Goal: Communication & Community: Answer question/provide support

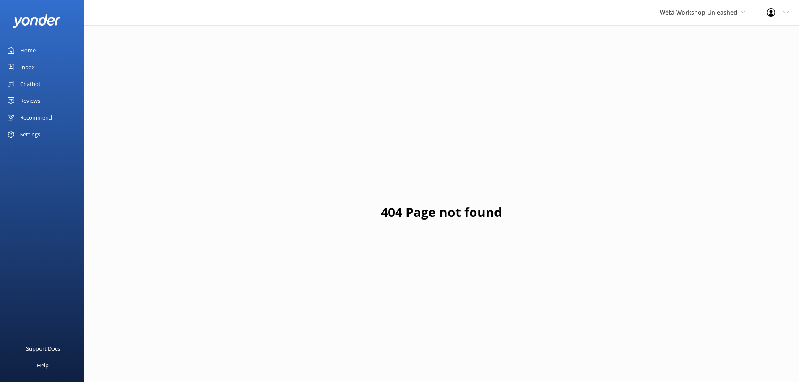
click at [24, 102] on div "Reviews" at bounding box center [30, 100] width 20 height 17
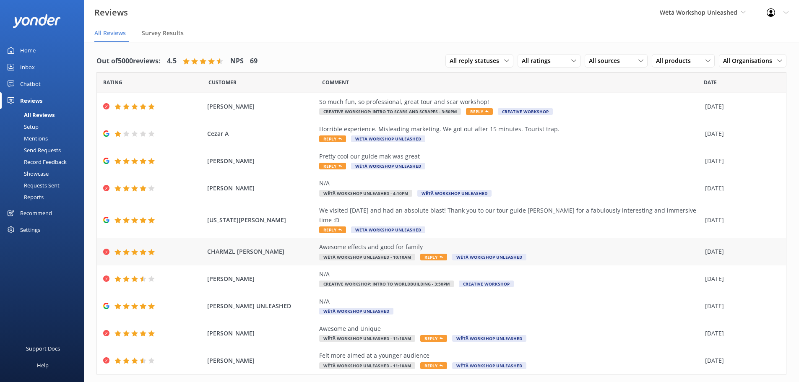
scroll to position [10, 0]
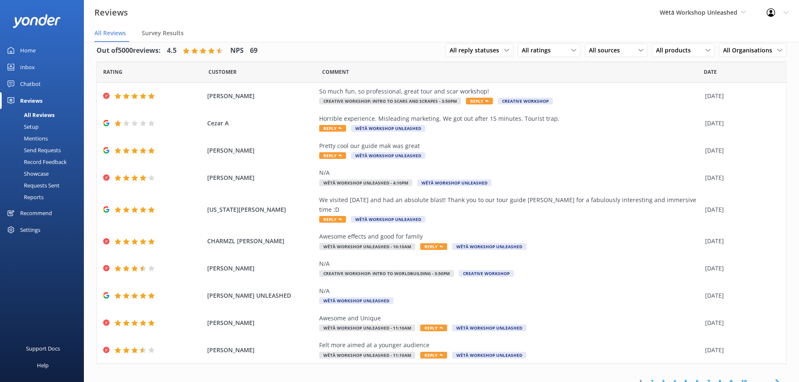
click at [646, 378] on link "2" at bounding box center [651, 382] width 11 height 8
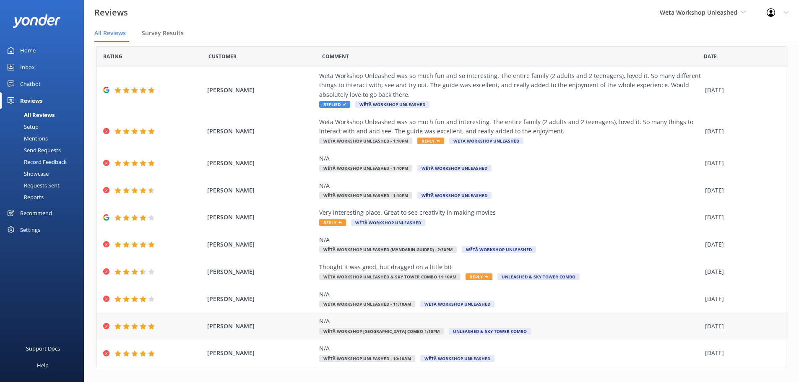
scroll to position [39, 0]
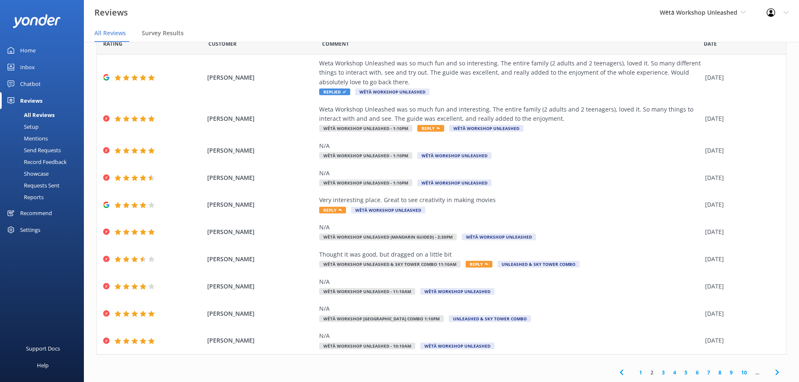
click at [635, 372] on link "1" at bounding box center [640, 373] width 11 height 8
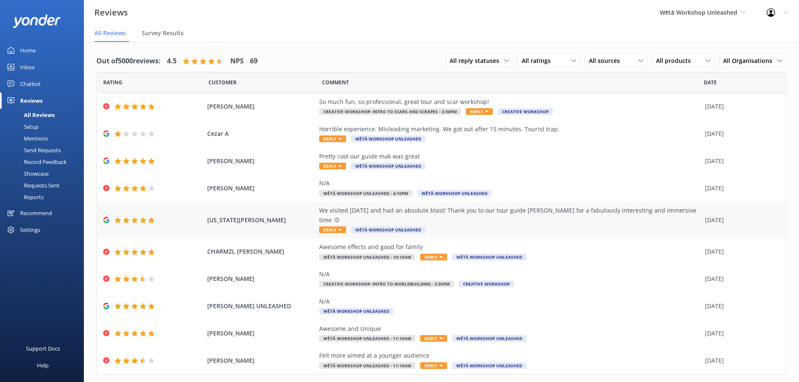
click at [451, 218] on div "We visited [DATE] and had an absolute blast! Thank you to our tour guide [PERSO…" at bounding box center [510, 220] width 382 height 28
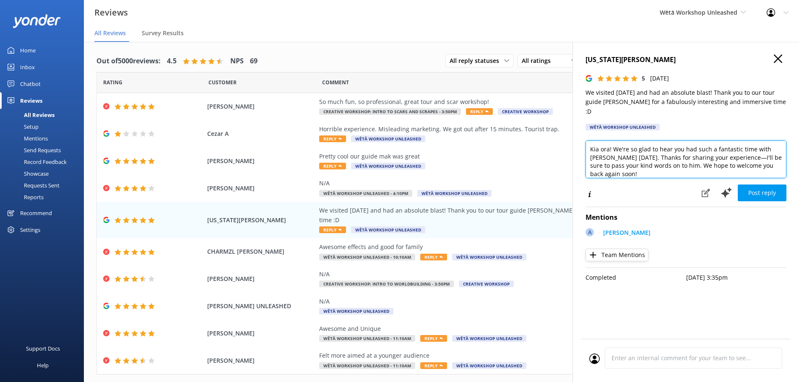
click at [610, 142] on textarea "Kia ora! We're so glad to hear you had such a fantastic time with [PERSON_NAME]…" at bounding box center [685, 159] width 201 height 38
click at [615, 140] on textarea "Kia ora! We're so glad to hear you had such a fantastic time with [PERSON_NAME]…" at bounding box center [685, 159] width 201 height 38
click at [607, 142] on textarea "Kia ora! We're so glad to hear you had such a fantastic time with [PERSON_NAME]…" at bounding box center [685, 159] width 201 height 38
click at [609, 142] on textarea "Kia ora! We're so glad to hear you had such a fantastic time with [PERSON_NAME]…" at bounding box center [685, 159] width 201 height 38
click at [759, 149] on textarea "Kia ora [US_STATE]! We're so glad to hear you had such a fantastic time with [P…" at bounding box center [685, 159] width 201 height 38
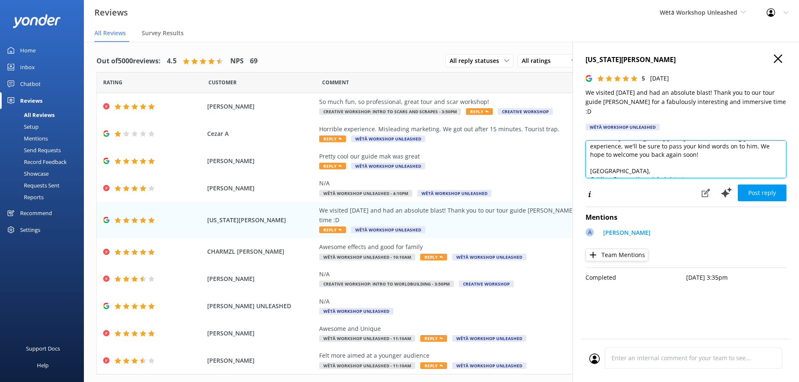
scroll to position [29, 0]
type textarea "Kia ora [US_STATE]! We're so glad to hear you had such a fantastic time with [P…"
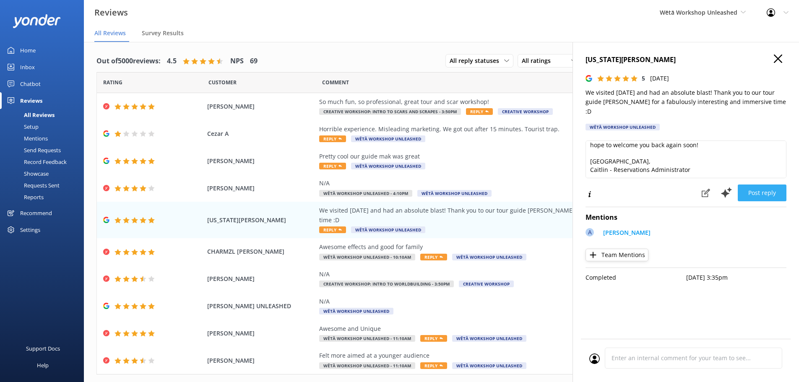
click at [760, 185] on button "Post reply" at bounding box center [762, 193] width 49 height 17
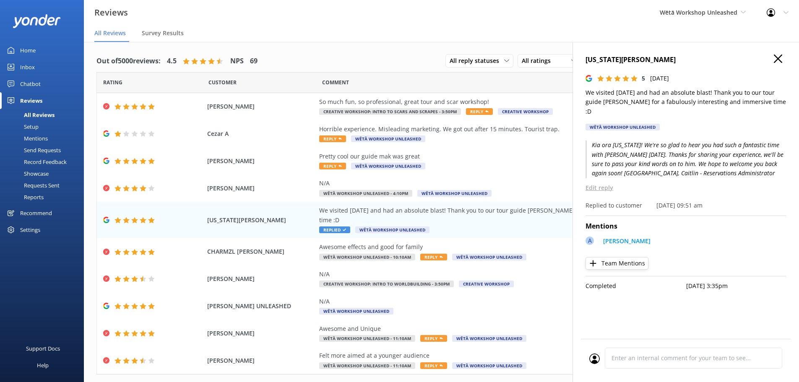
click at [782, 57] on h4 "[US_STATE][PERSON_NAME]" at bounding box center [685, 60] width 201 height 11
click at [453, 131] on div "Horrible experience. Misleading marketing. We got out after 15 minutes. Tourist…" at bounding box center [510, 129] width 382 height 9
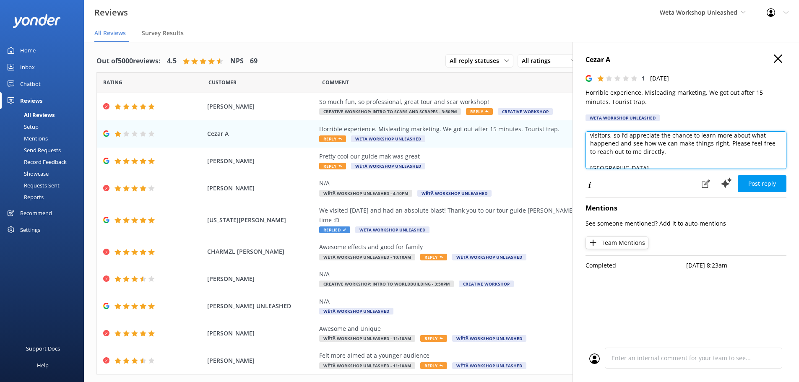
scroll to position [47, 0]
drag, startPoint x: 675, startPoint y: 154, endPoint x: 631, endPoint y: 146, distance: 44.7
click at [631, 146] on textarea "Kia ora, Thank you for taking the time to share your feedback. I’m really sorry…" at bounding box center [685, 150] width 201 height 38
click at [622, 134] on textarea "Kia ora, Thank you for taking the time to share your feedback. I’m really sorry…" at bounding box center [685, 150] width 201 height 38
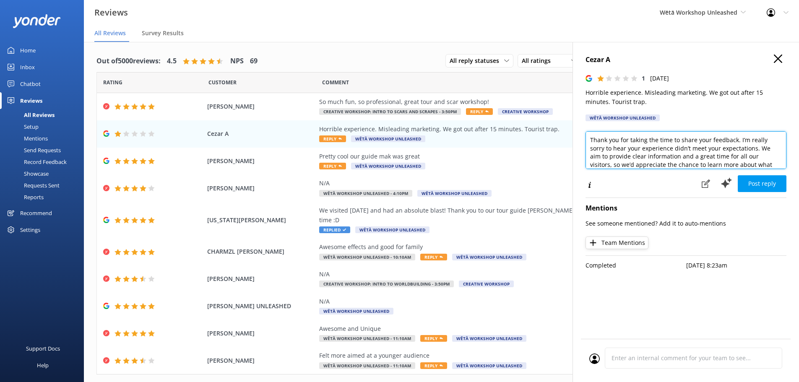
scroll to position [14, 0]
drag, startPoint x: 744, startPoint y: 142, endPoint x: 738, endPoint y: 140, distance: 6.5
click at [738, 140] on textarea "Kia ora, Thank you for taking the time to share your feedback. I’m really sorry…" at bounding box center [685, 150] width 201 height 38
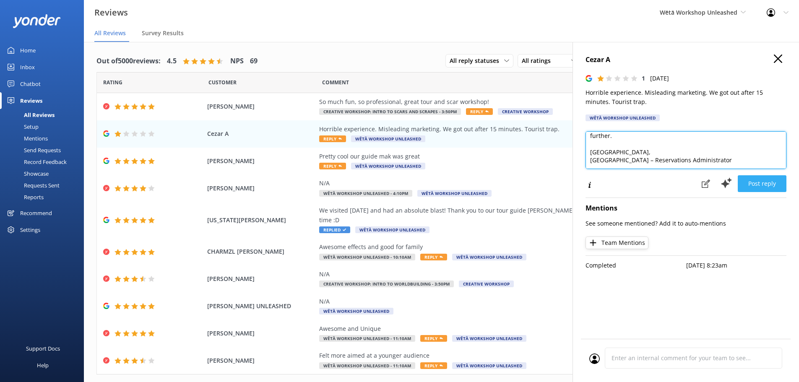
type textarea "Kia ora, Thank you for taking the time to share your feedback. We're really sor…"
click at [774, 185] on button "Post reply" at bounding box center [762, 183] width 49 height 17
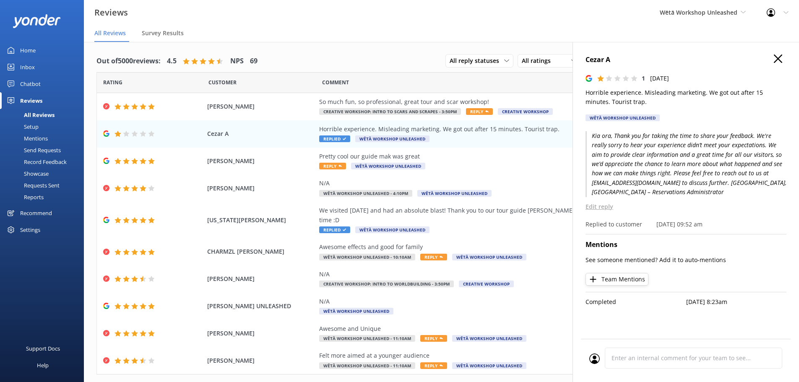
click at [780, 58] on icon "button" at bounding box center [778, 59] width 8 height 8
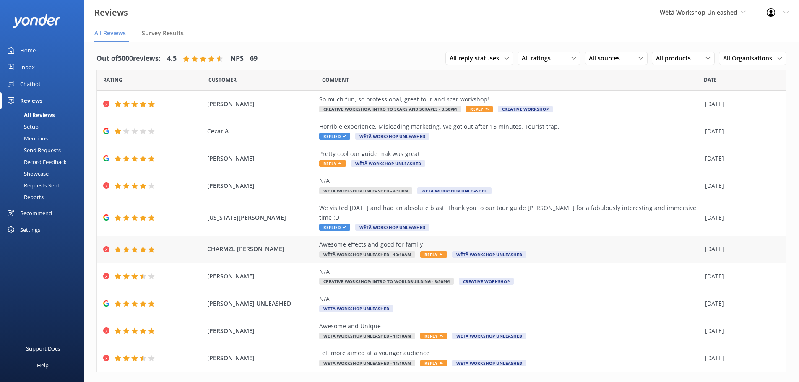
scroll to position [0, 0]
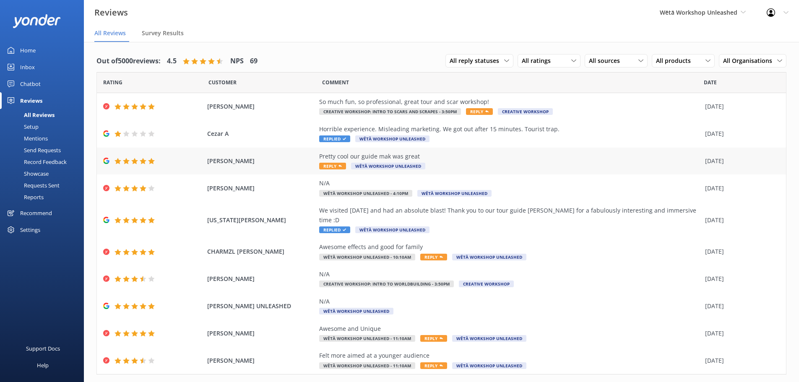
click at [500, 158] on div "Pretty cool our guide mak was great" at bounding box center [510, 156] width 382 height 9
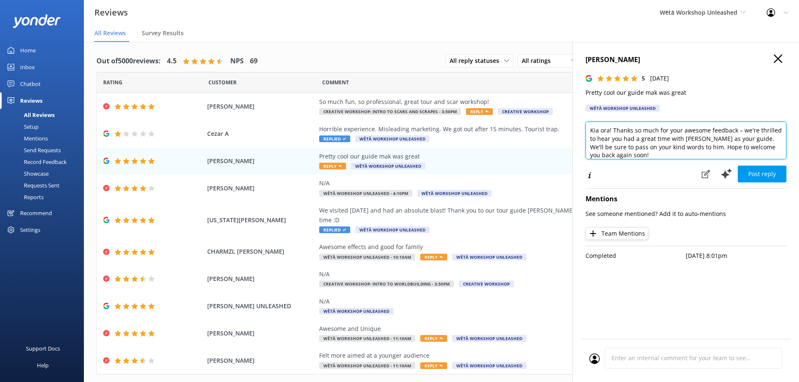
click at [617, 133] on textarea "Kia ora! Thanks so much for your awesome feedback – we're thrilled to hear you …" at bounding box center [685, 141] width 201 height 38
click at [608, 133] on textarea "Kia ora! Thanks so much for your awesome feedback – we're thrilled to hear you …" at bounding box center [685, 141] width 201 height 38
click at [733, 139] on textarea "Kia [PERSON_NAME]! Thanks so much for your awesome feedback – we're thrilled to…" at bounding box center [685, 141] width 201 height 38
click at [717, 147] on textarea "Kia [PERSON_NAME]! Thanks so much for your awesome feedback – we're thrilled to…" at bounding box center [685, 141] width 201 height 38
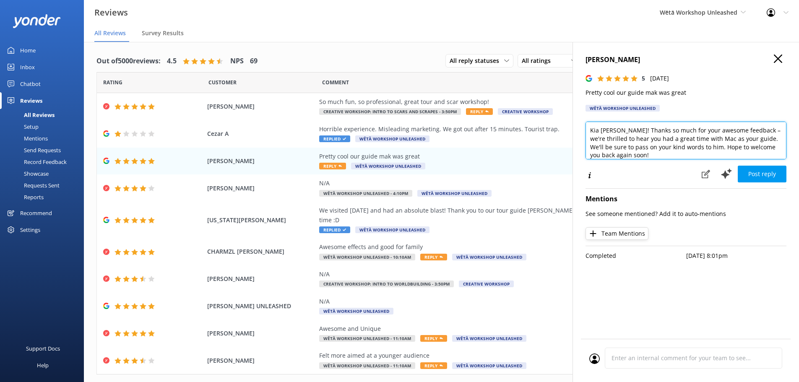
click at [714, 149] on textarea "Kia [PERSON_NAME]! Thanks so much for your awesome feedback – we're thrilled to…" at bounding box center [685, 141] width 201 height 38
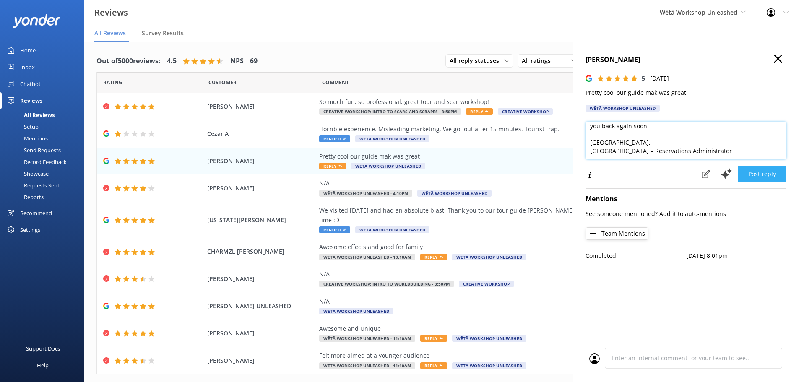
type textarea "Kia [PERSON_NAME]! Thanks so much for your awesome feedback – we're thrilled to…"
click at [765, 169] on button "Post reply" at bounding box center [762, 174] width 49 height 17
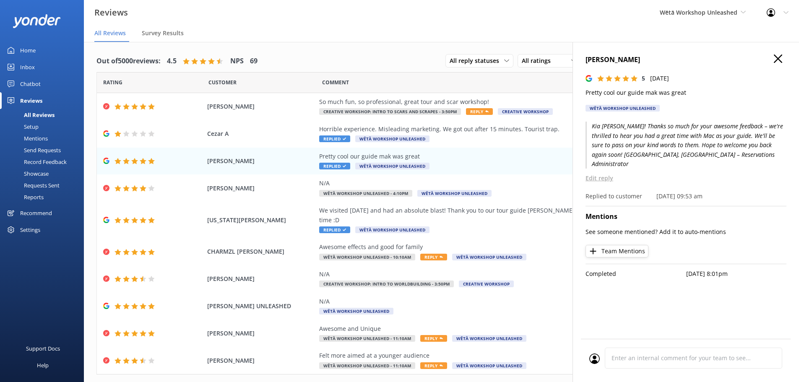
click at [779, 60] on use "button" at bounding box center [778, 59] width 8 height 8
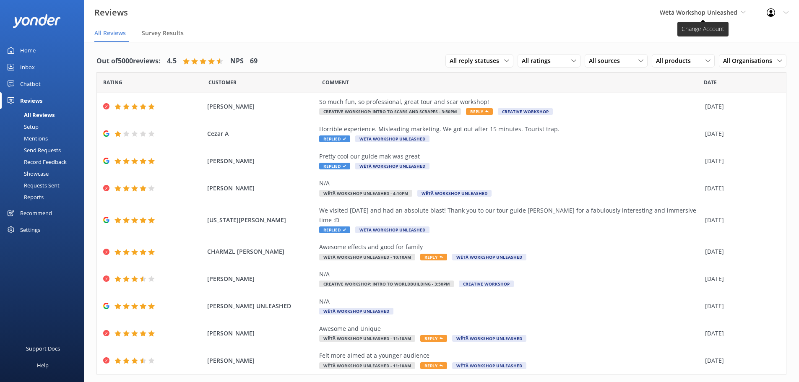
click at [725, 14] on span "Wētā Workshop Unleashed" at bounding box center [699, 12] width 78 height 8
click at [707, 53] on link "Wētā Workshop Unleashed" at bounding box center [691, 55] width 84 height 20
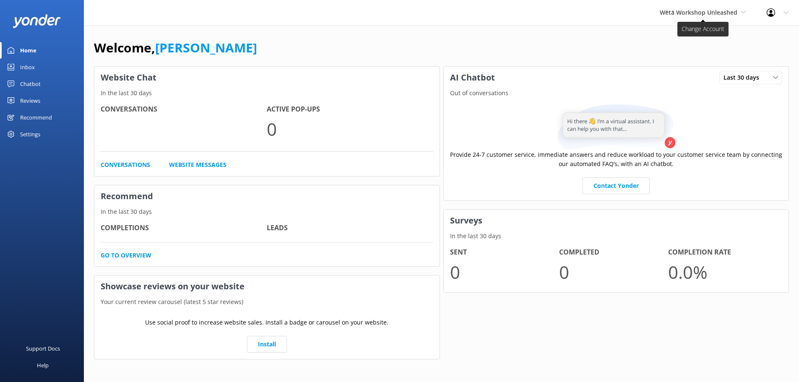
click at [708, 14] on span "Wētā Workshop Unleashed" at bounding box center [699, 12] width 78 height 8
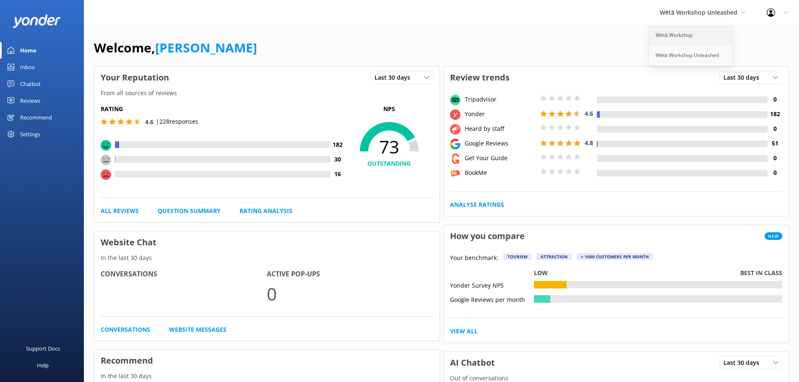
click at [688, 34] on link "Wētā Workshop" at bounding box center [691, 35] width 84 height 20
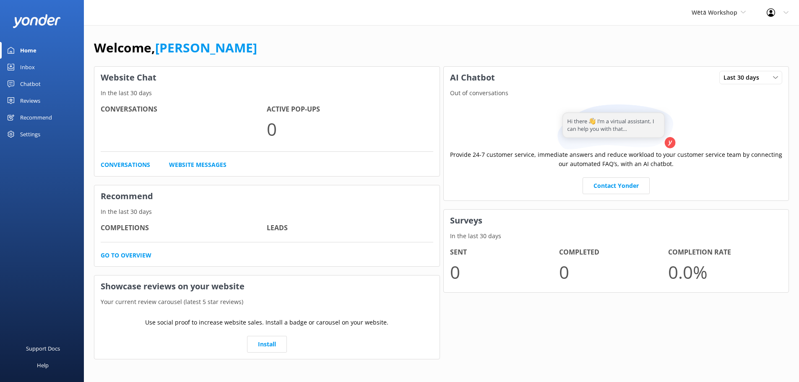
click at [22, 104] on div "Reviews" at bounding box center [30, 100] width 20 height 17
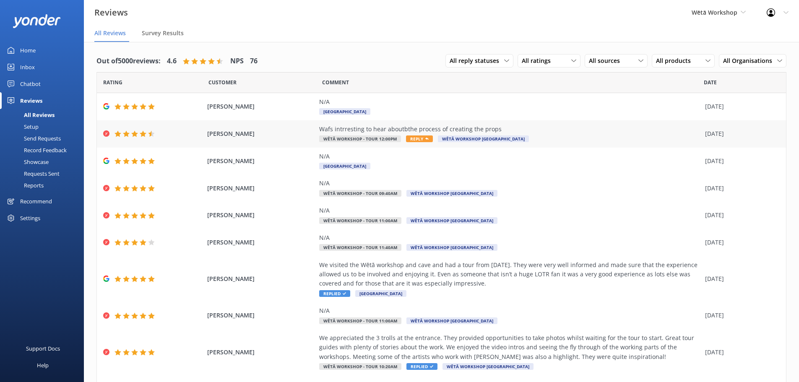
click at [497, 133] on div "Wafs intrresting to hear aboutbthe process of creating the props" at bounding box center [510, 129] width 382 height 9
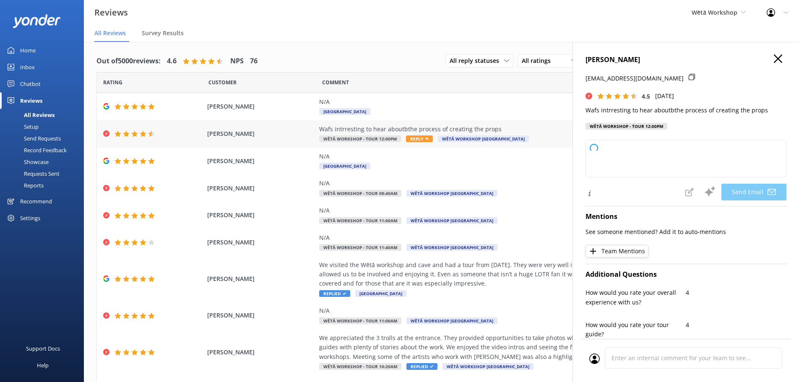
type textarea "Kia ora Susan, Thank you so much for your lovely feedback! We're delighted to h…"
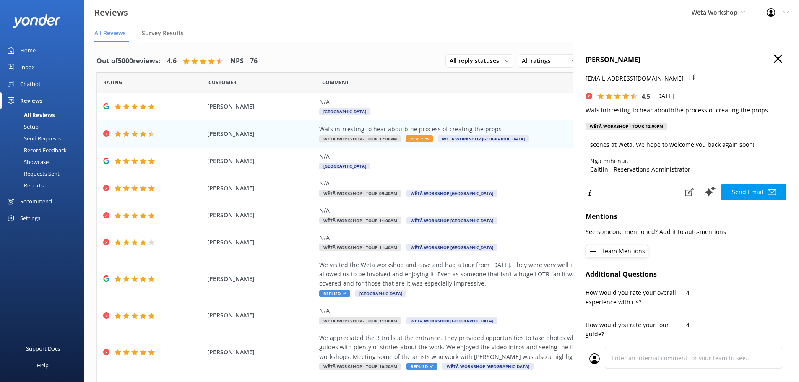
scroll to position [45, 0]
click at [745, 197] on button "Send Email" at bounding box center [753, 192] width 65 height 17
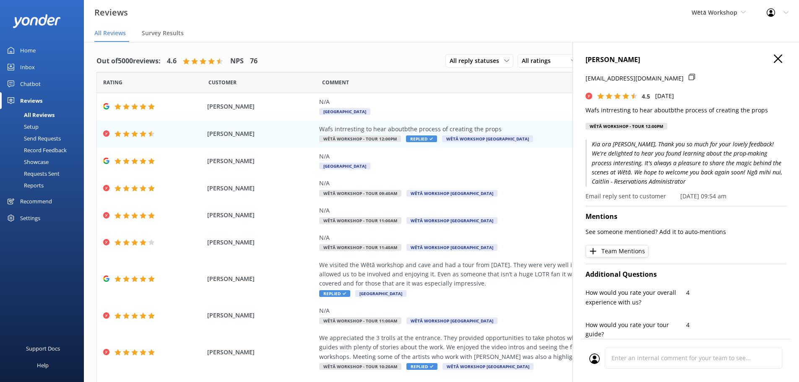
click at [775, 60] on icon "button" at bounding box center [778, 59] width 8 height 8
